Goal: Information Seeking & Learning: Learn about a topic

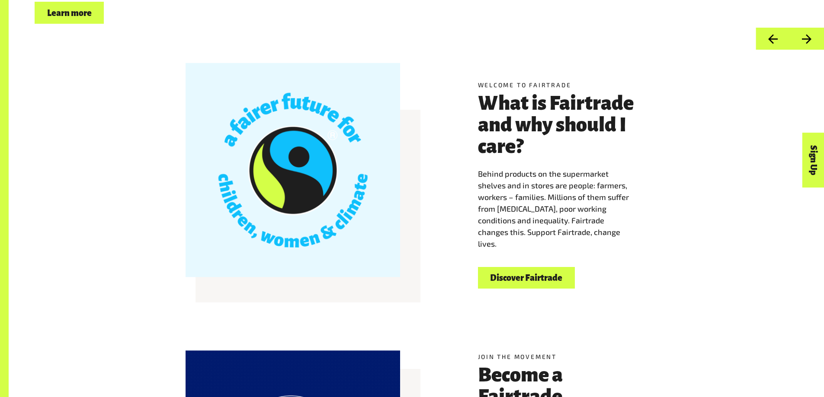
scroll to position [303, 0]
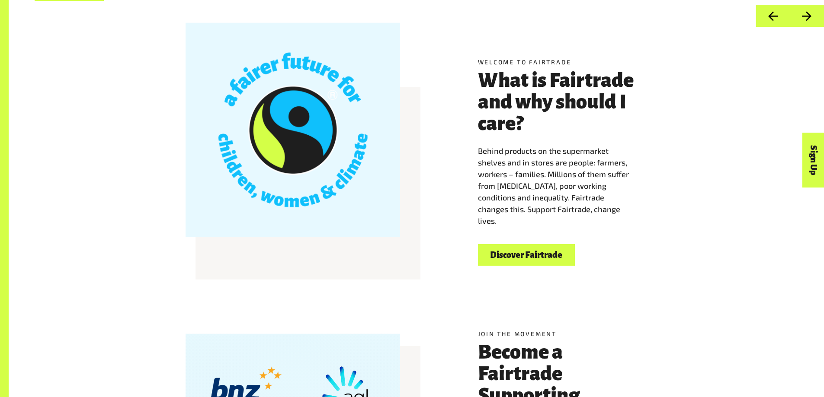
click at [505, 259] on link "Discover Fairtrade" at bounding box center [526, 255] width 97 height 22
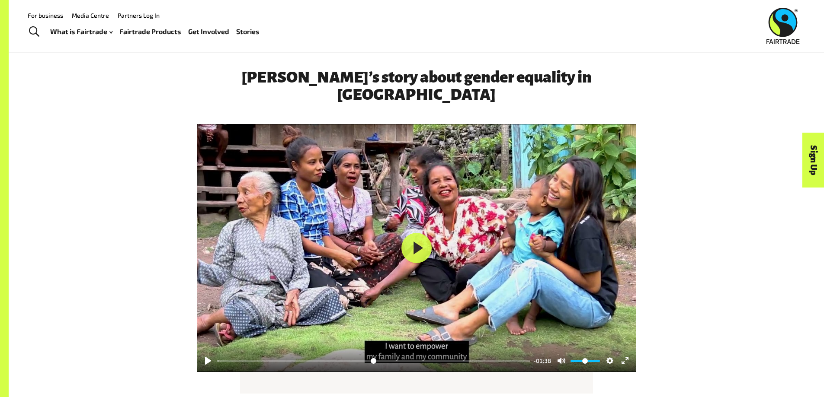
scroll to position [1284, 0]
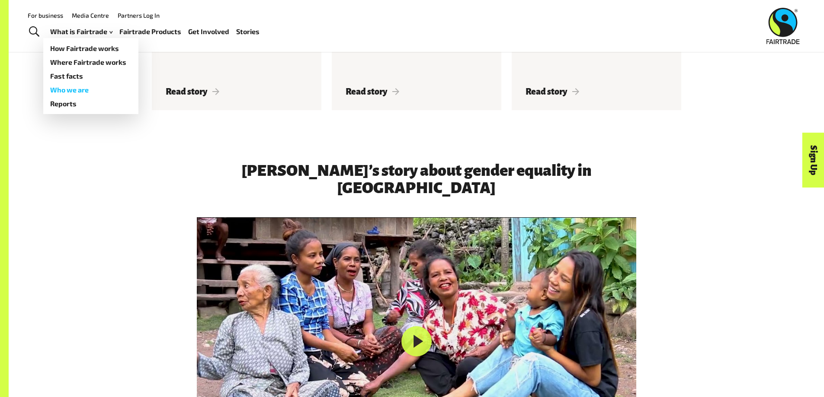
click at [106, 92] on link "Who we are" at bounding box center [90, 90] width 95 height 14
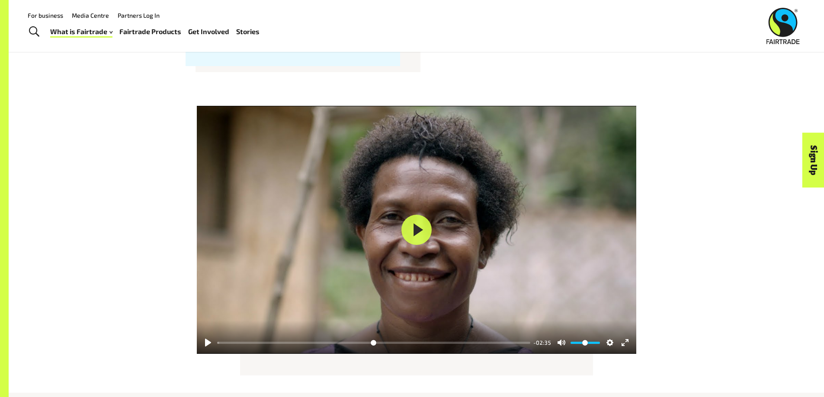
scroll to position [908, 0]
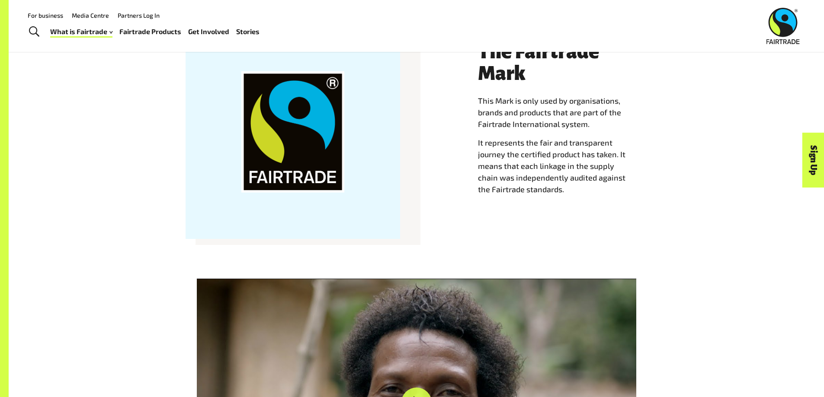
click at [293, 143] on div at bounding box center [292, 132] width 214 height 214
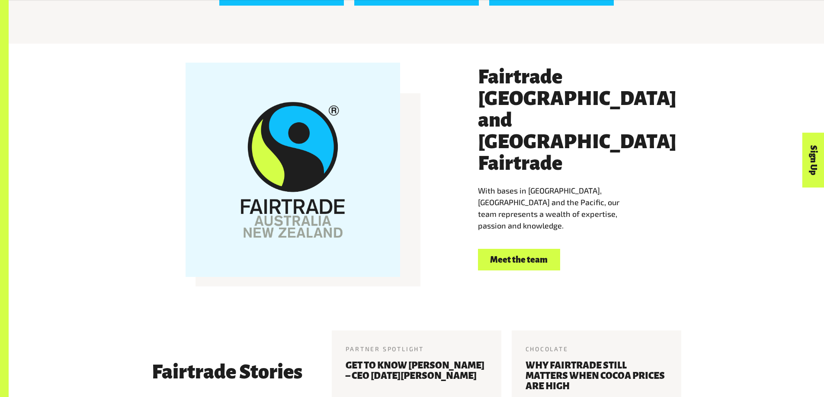
scroll to position [1621, 0]
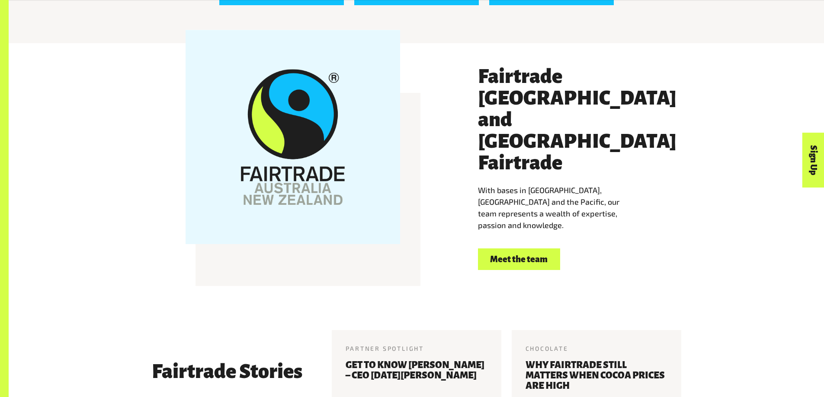
click at [310, 171] on div at bounding box center [292, 137] width 214 height 214
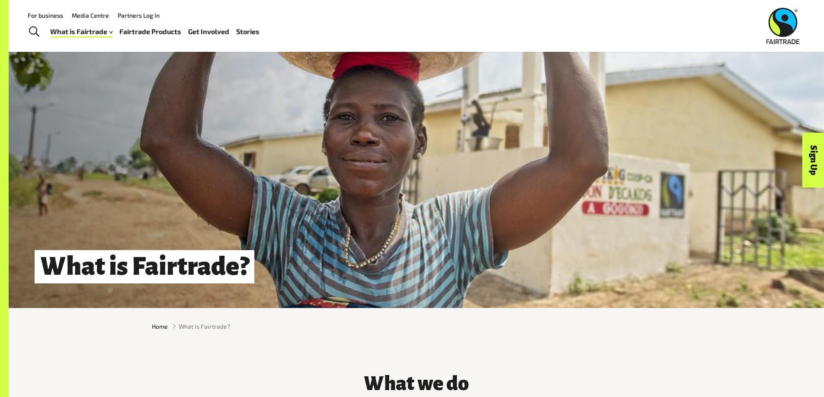
scroll to position [0, 0]
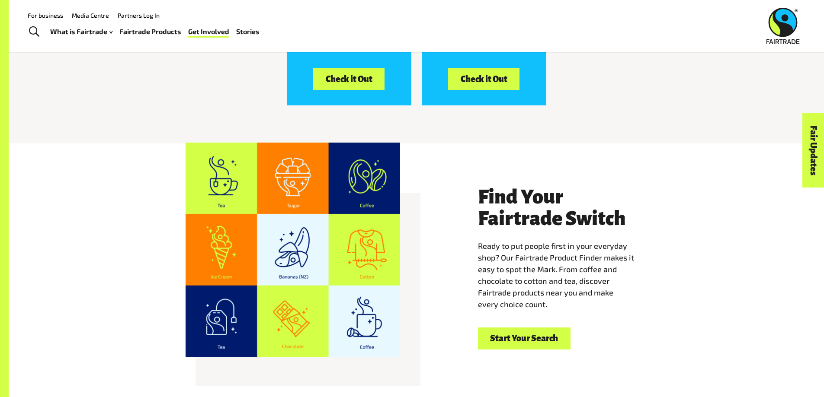
scroll to position [1470, 0]
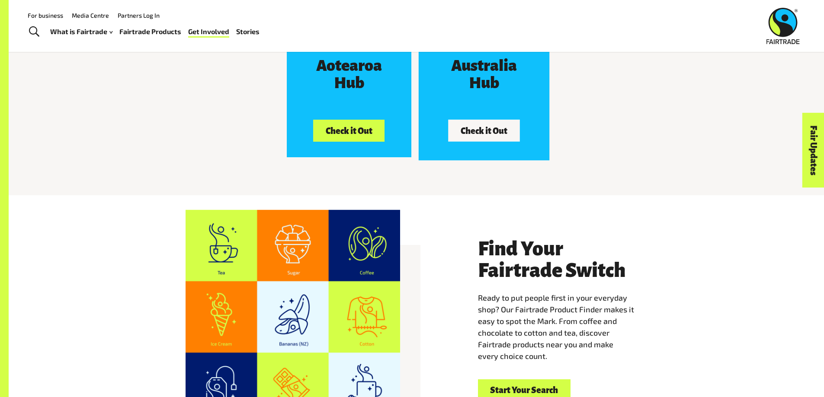
click at [457, 108] on div "Australia Hub Check it Out" at bounding box center [484, 95] width 124 height 124
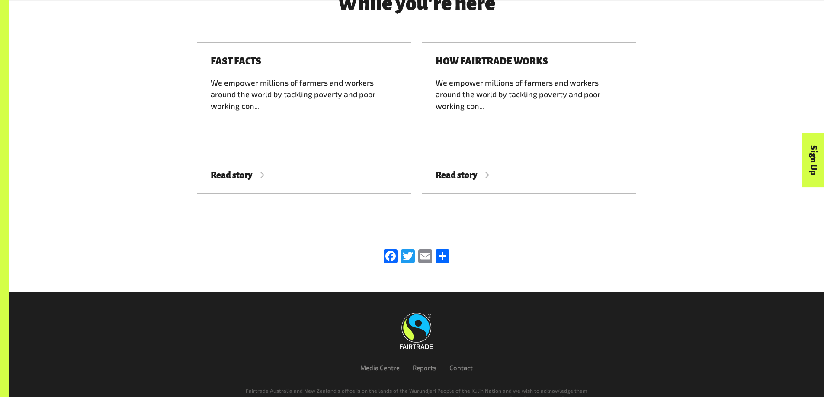
scroll to position [2812, 0]
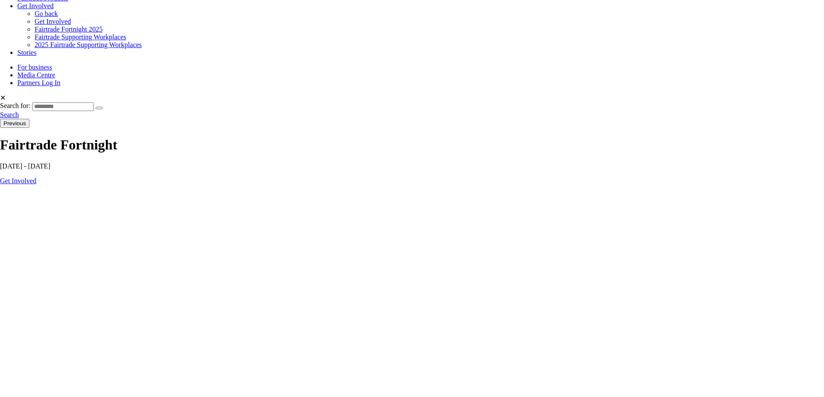
scroll to position [259, 0]
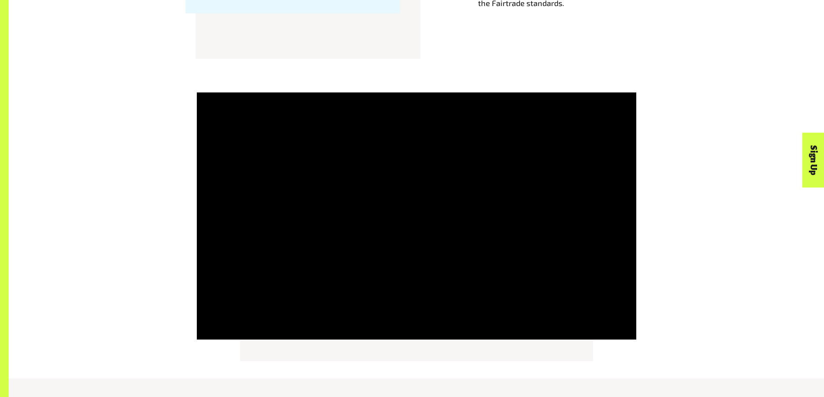
scroll to position [1600, 0]
